Goal: Find specific page/section: Locate a particular part of the current website

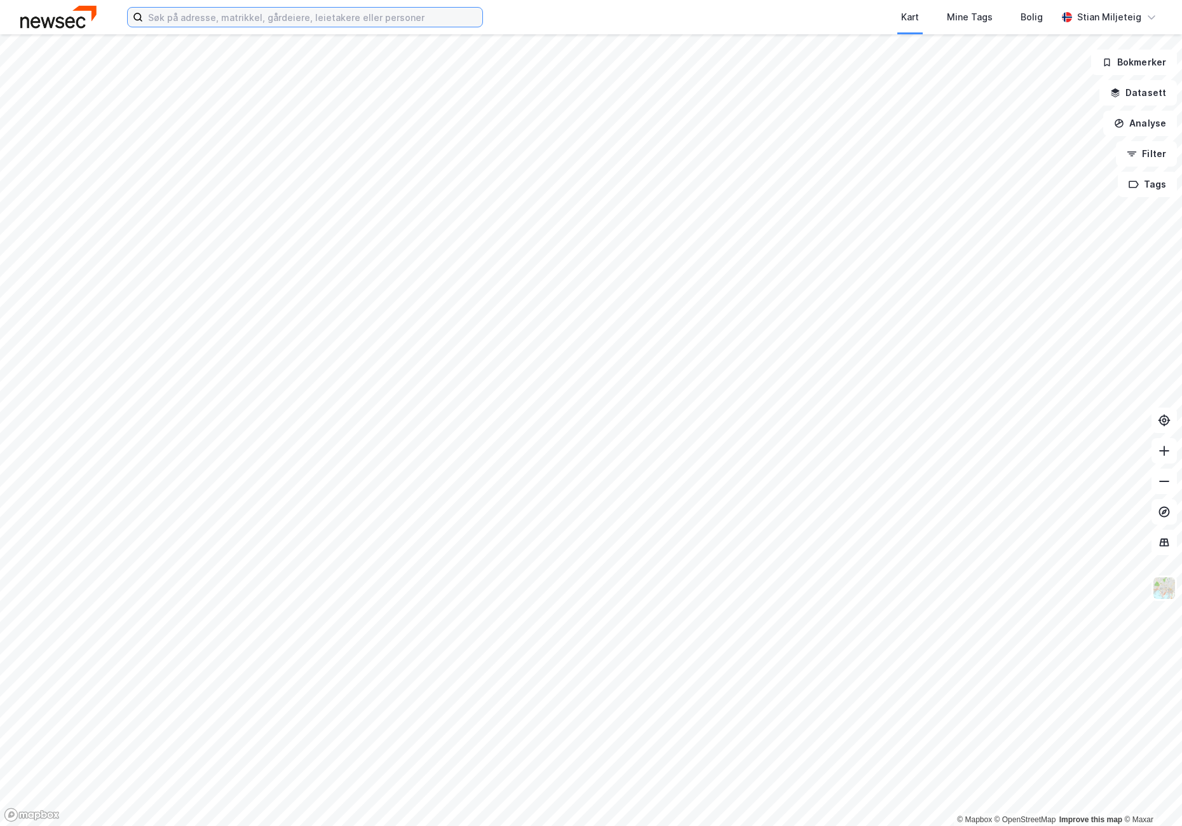
click at [280, 15] on input at bounding box center [312, 17] width 339 height 19
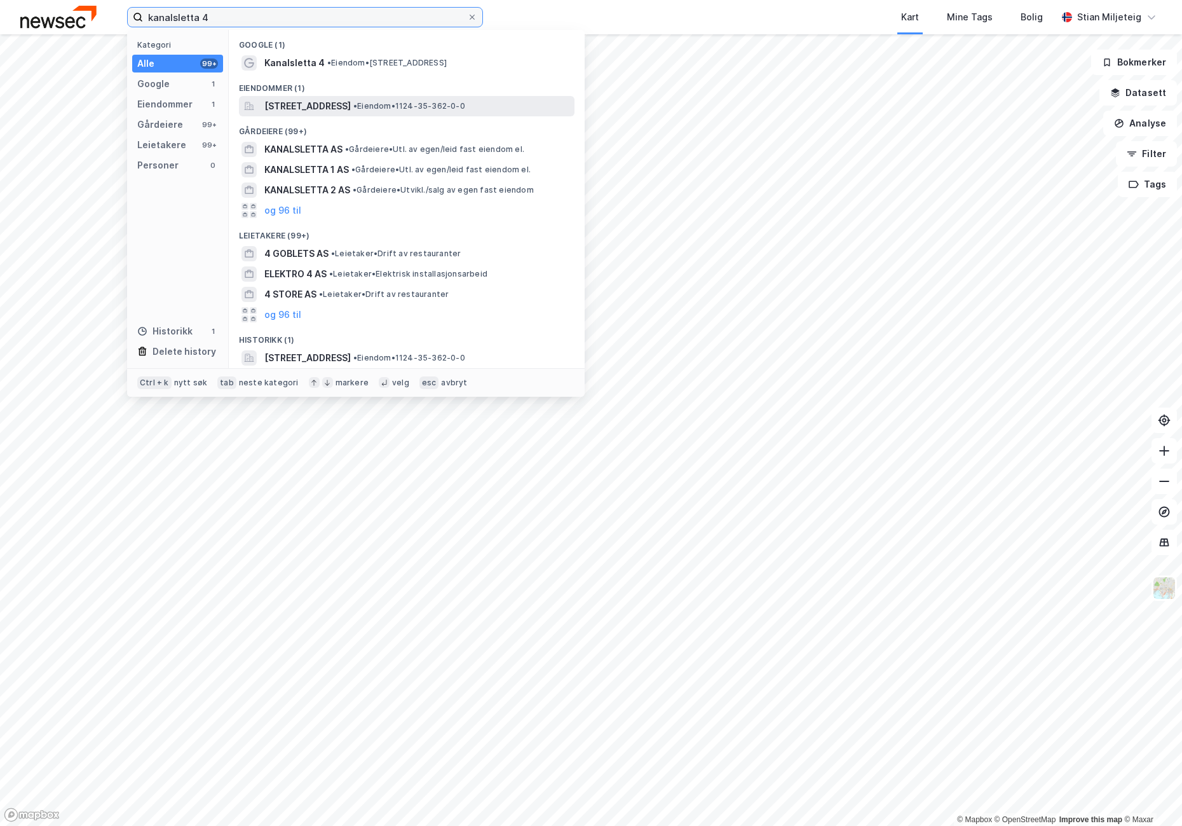
type input "kanalsletta 4"
click at [311, 105] on span "[STREET_ADDRESS]" at bounding box center [307, 106] width 86 height 15
